Goal: Information Seeking & Learning: Learn about a topic

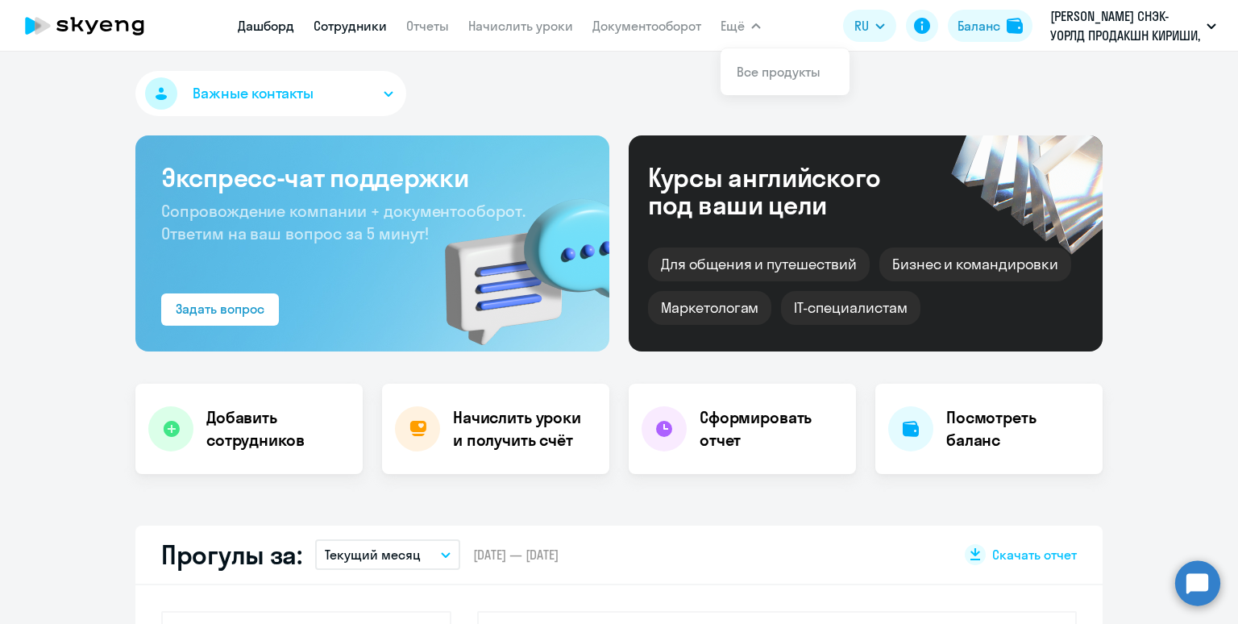
click at [334, 31] on link "Сотрудники" at bounding box center [350, 26] width 73 height 16
select select "30"
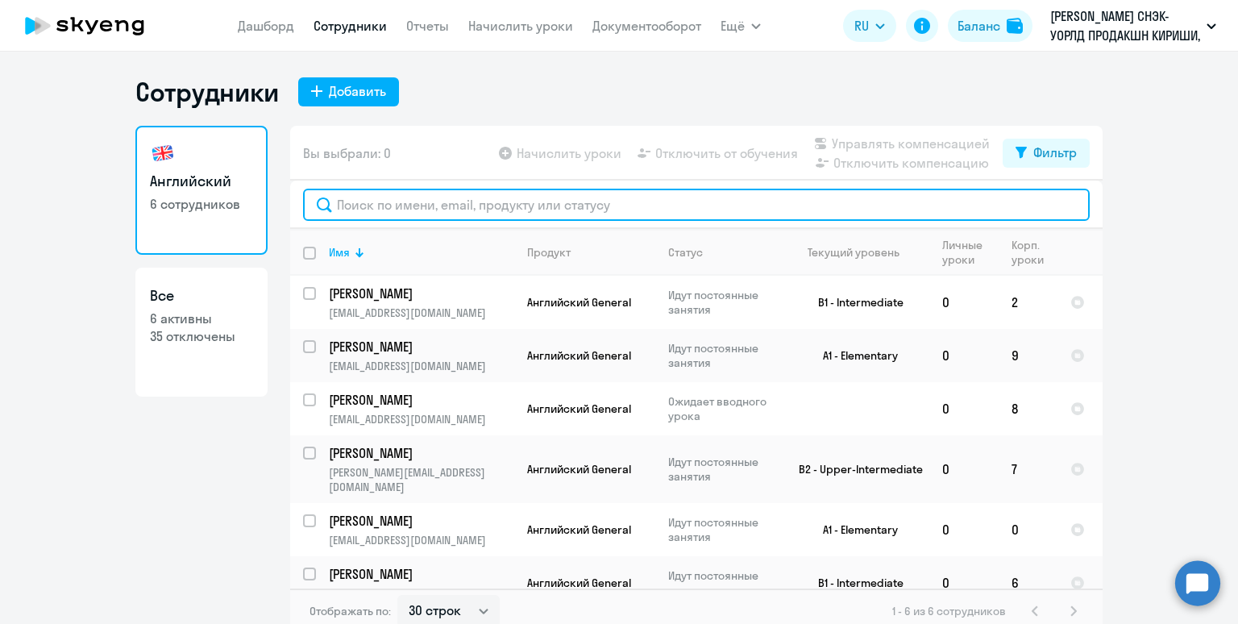
click at [399, 205] on input "text" at bounding box center [696, 205] width 787 height 32
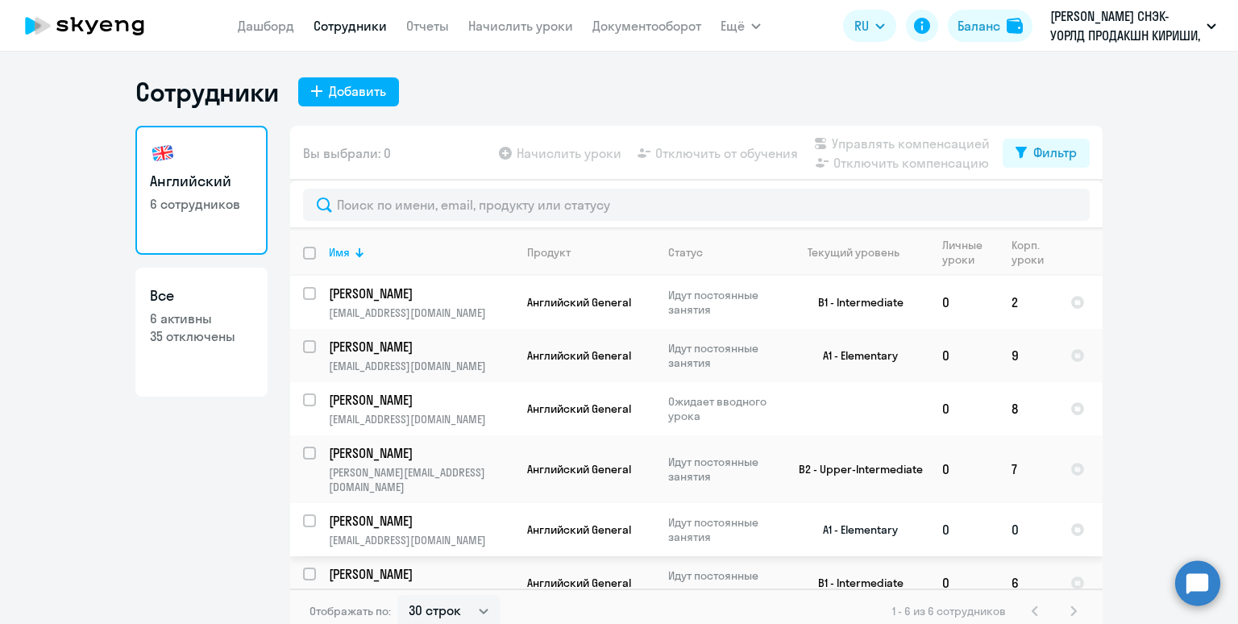
click at [435, 533] on p "[EMAIL_ADDRESS][DOMAIN_NAME]" at bounding box center [421, 540] width 185 height 15
select select "english"
